Goal: Information Seeking & Learning: Check status

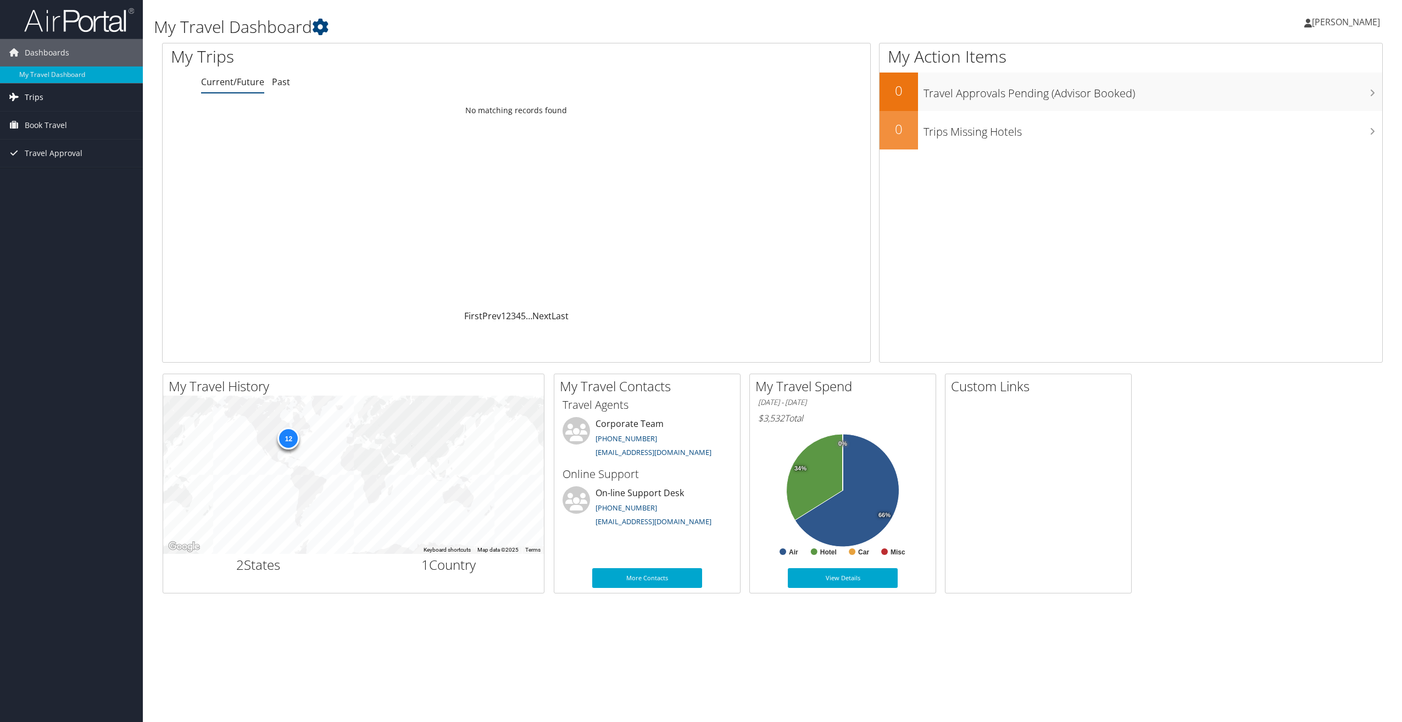
click at [31, 98] on span "Trips" at bounding box center [34, 97] width 19 height 27
click at [44, 132] on link "Past Trips" at bounding box center [71, 135] width 143 height 16
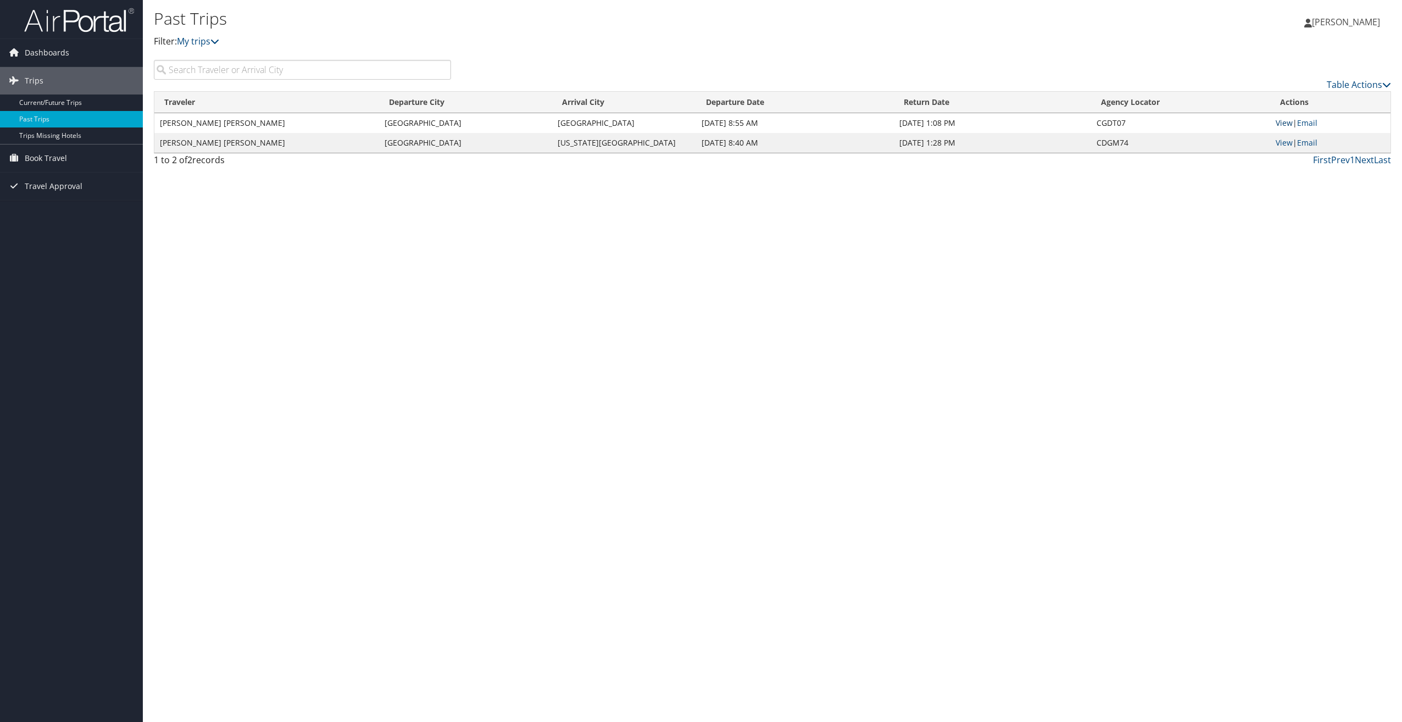
click at [1283, 120] on link "View" at bounding box center [1284, 123] width 17 height 10
click at [1285, 142] on link "View" at bounding box center [1284, 142] width 17 height 10
click at [1279, 121] on link "View" at bounding box center [1284, 123] width 17 height 10
click at [1281, 125] on link "View" at bounding box center [1284, 123] width 17 height 10
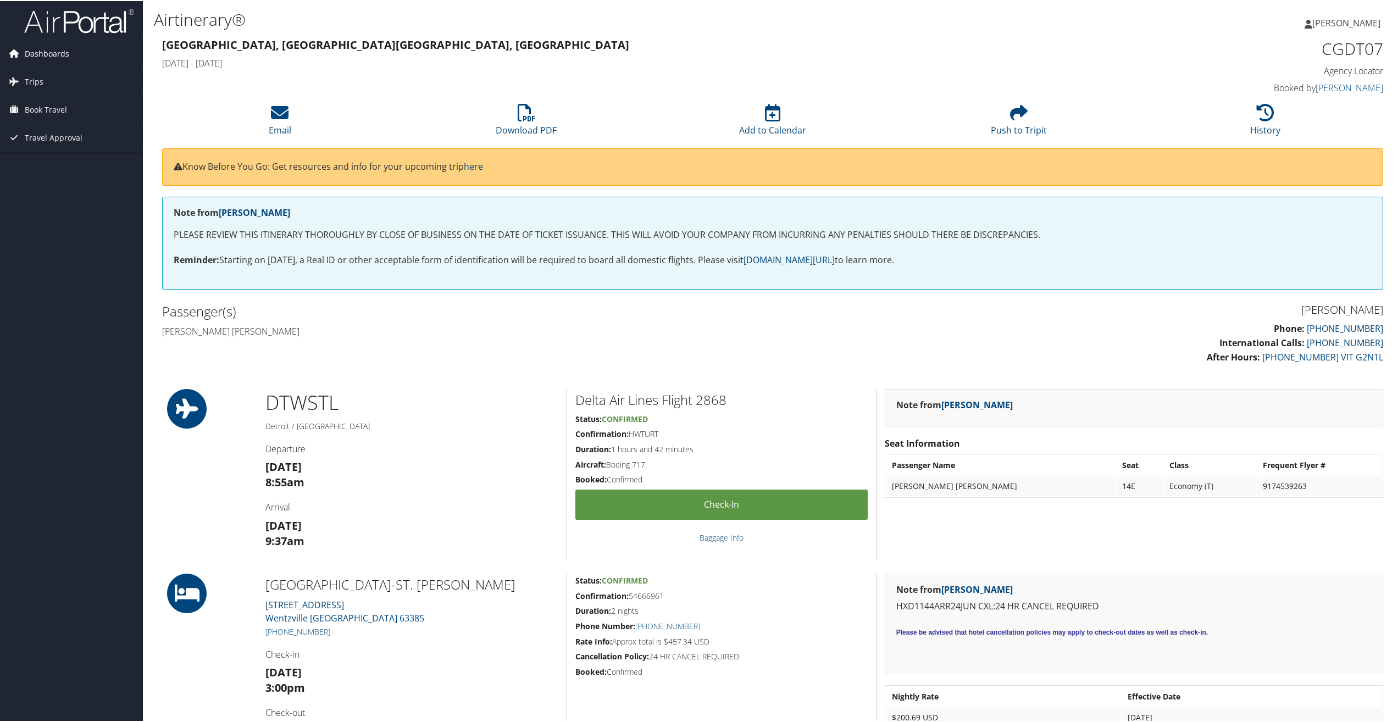
click at [52, 50] on span "Dashboards" at bounding box center [47, 52] width 45 height 27
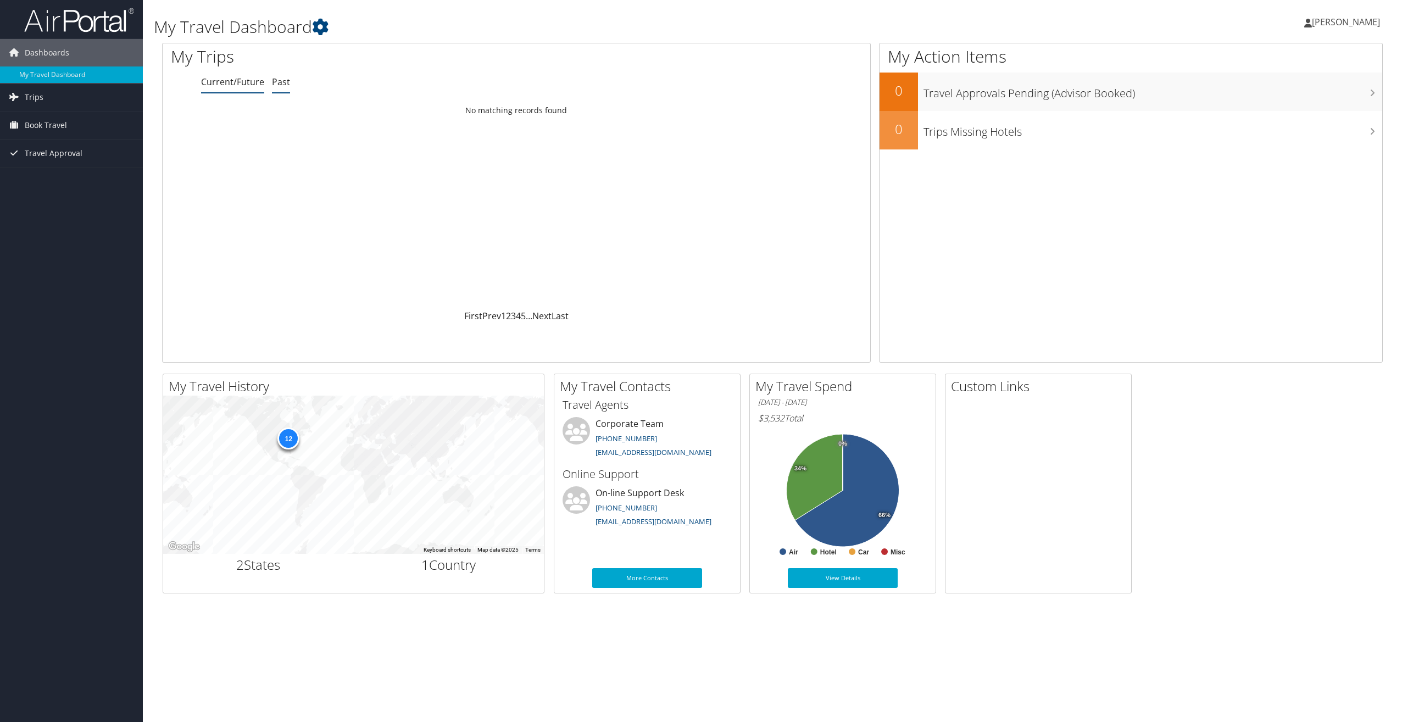
click at [278, 86] on link "Past" at bounding box center [281, 82] width 18 height 12
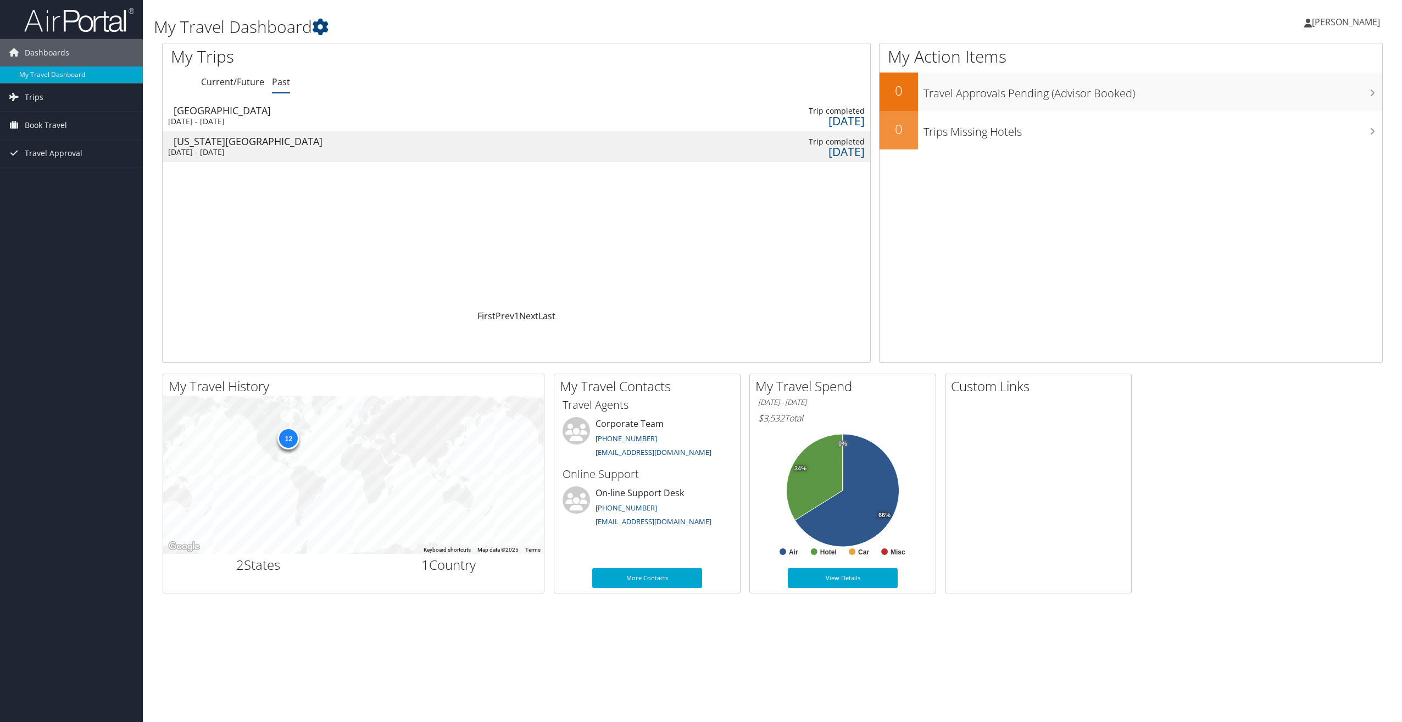
click at [197, 110] on div "[GEOGRAPHIC_DATA]" at bounding box center [258, 111] width 168 height 10
